Goal: Task Accomplishment & Management: Manage account settings

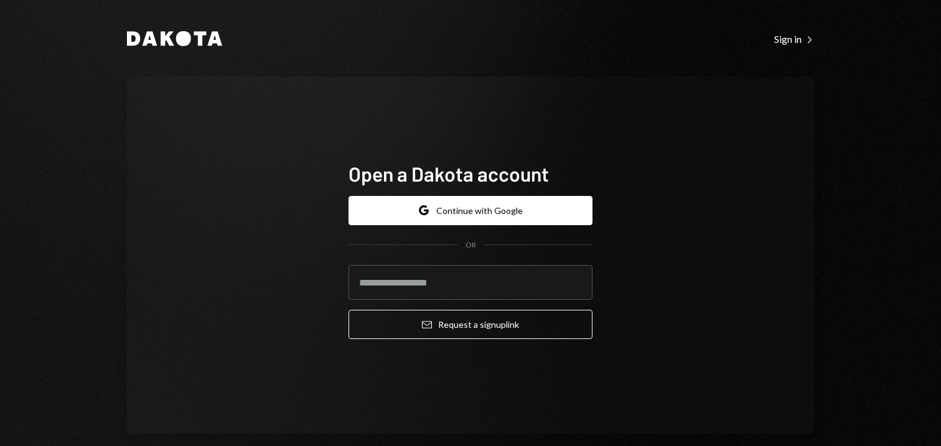
type input "**********"
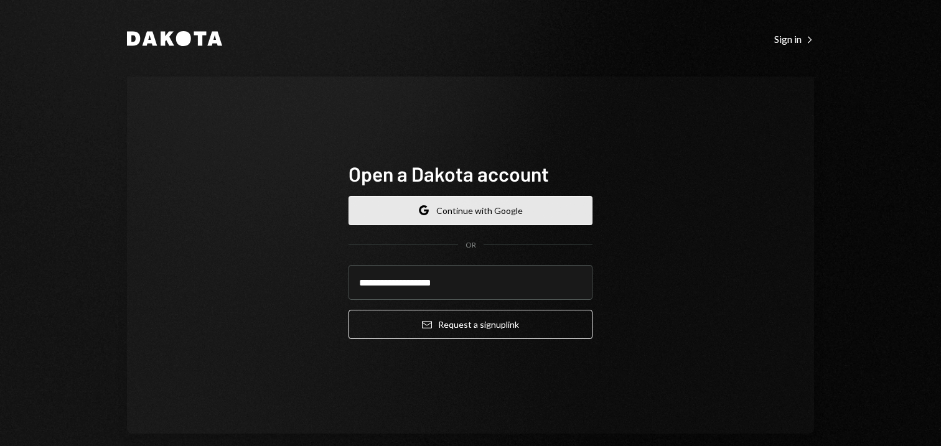
click at [485, 218] on button "Google Continue with Google" at bounding box center [470, 210] width 244 height 29
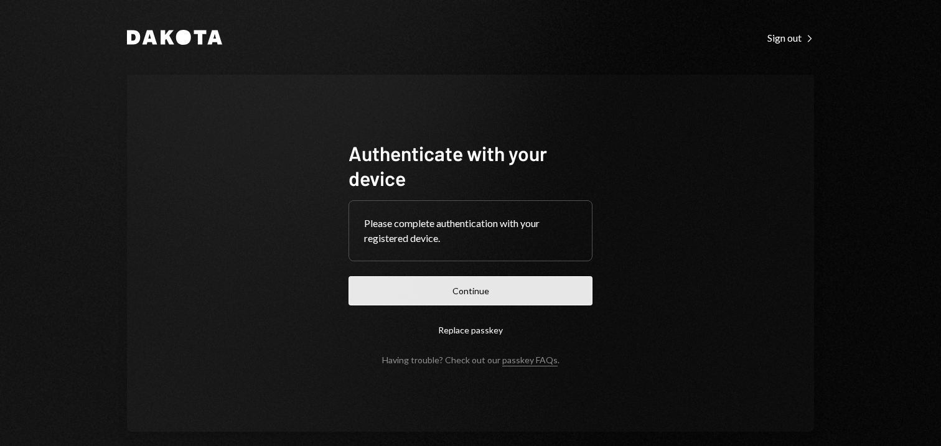
click at [520, 300] on button "Continue" at bounding box center [470, 290] width 244 height 29
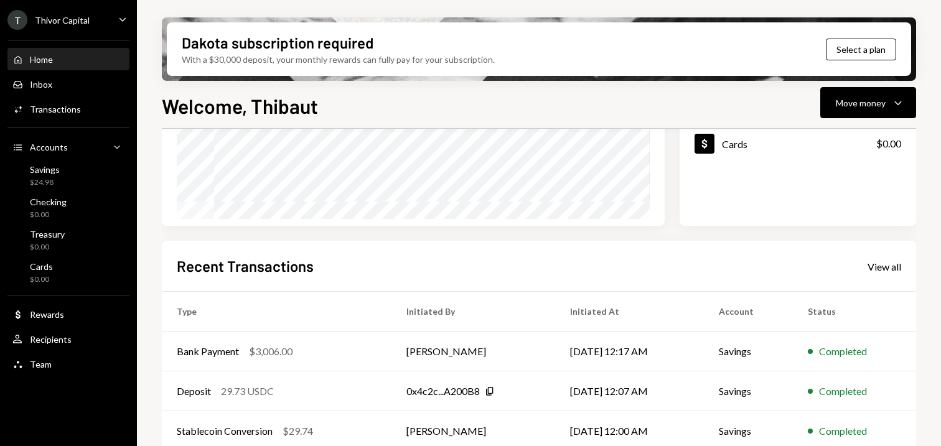
scroll to position [304, 0]
